Goal: Check status: Check status

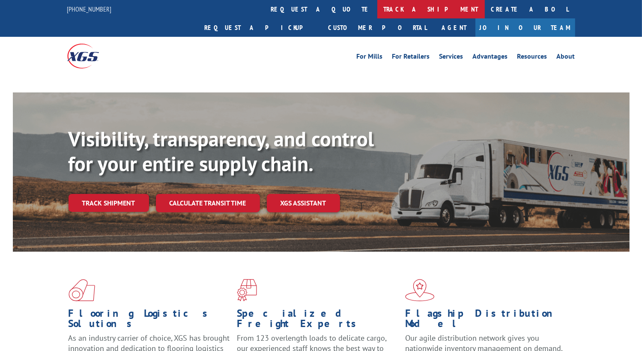
click at [377, 8] on link "track a shipment" at bounding box center [430, 9] width 107 height 18
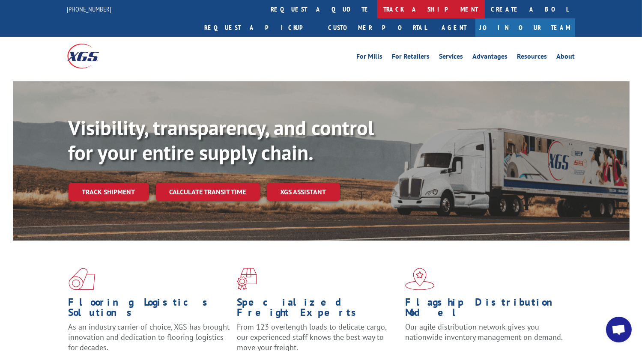
click at [377, 14] on link "track a shipment" at bounding box center [430, 9] width 107 height 18
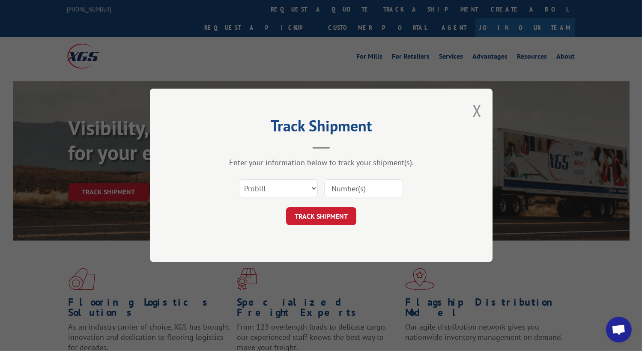
click at [353, 190] on input at bounding box center [363, 189] width 79 height 18
paste input "Xgs 2852357"
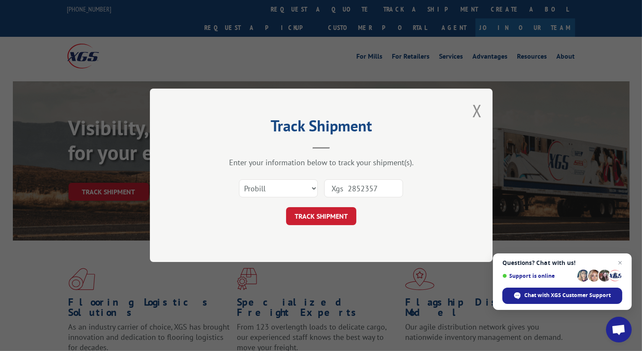
drag, startPoint x: 346, startPoint y: 190, endPoint x: 321, endPoint y: 191, distance: 24.4
click at [321, 191] on div "Select category... Probill BOL PO Xgs 2852357" at bounding box center [321, 189] width 257 height 28
click at [348, 191] on input "Xgs 2852357" at bounding box center [363, 189] width 79 height 18
type input "2852357"
click at [312, 187] on select "Select category... Probill BOL PO" at bounding box center [278, 189] width 79 height 18
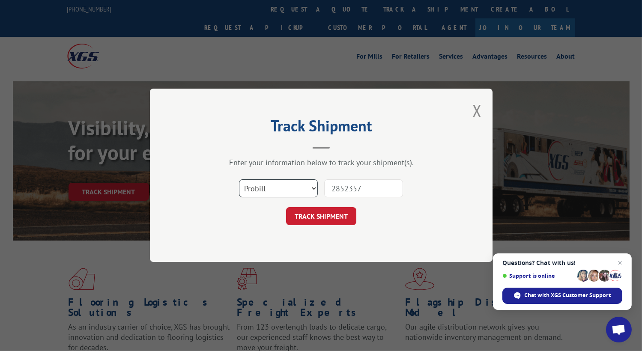
select select "bol"
click at [239, 180] on select "Select category... Probill BOL PO" at bounding box center [278, 189] width 79 height 18
click at [342, 212] on button "TRACK SHIPMENT" at bounding box center [321, 217] width 70 height 18
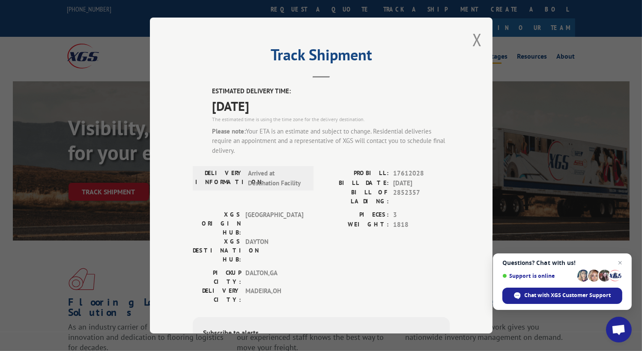
click at [476, 39] on button "Close modal" at bounding box center [476, 39] width 9 height 23
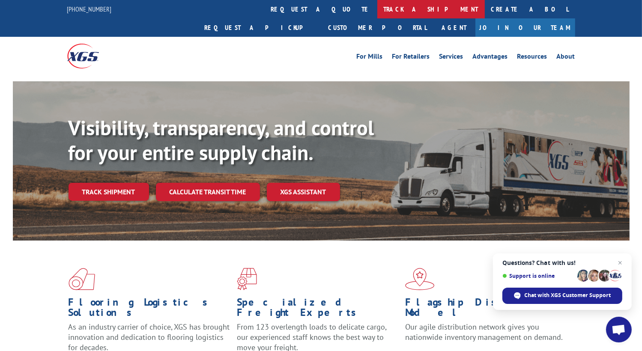
click at [377, 10] on link "track a shipment" at bounding box center [430, 9] width 107 height 18
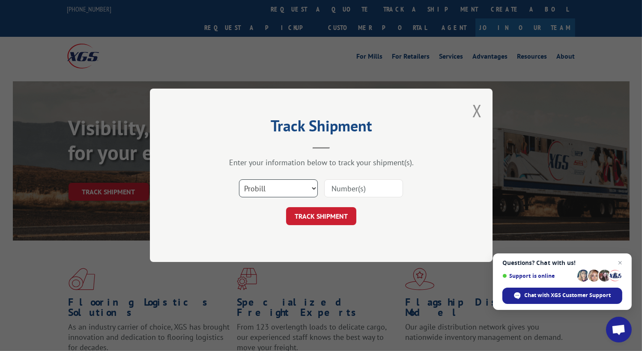
click at [302, 185] on select "Select category... Probill BOL PO" at bounding box center [278, 189] width 79 height 18
select select "bol"
click at [239, 180] on select "Select category... Probill BOL PO" at bounding box center [278, 189] width 79 height 18
click at [337, 188] on input at bounding box center [363, 189] width 79 height 18
paste input "2853304"
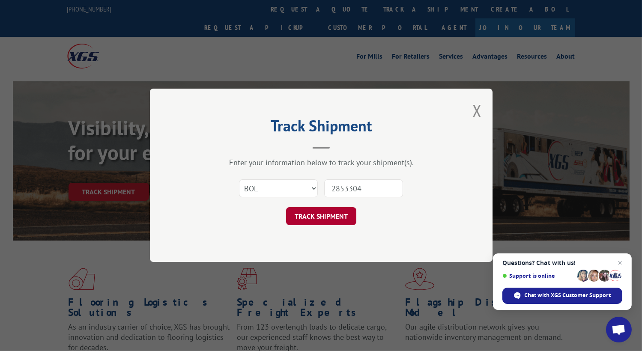
type input "2853304"
click at [336, 214] on button "TRACK SHIPMENT" at bounding box center [321, 217] width 70 height 18
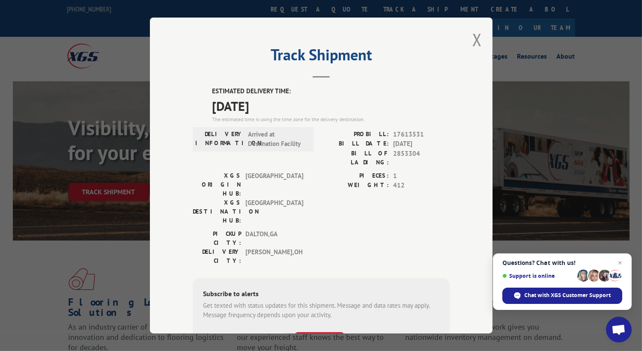
scroll to position [12, 0]
